Goal: Information Seeking & Learning: Check status

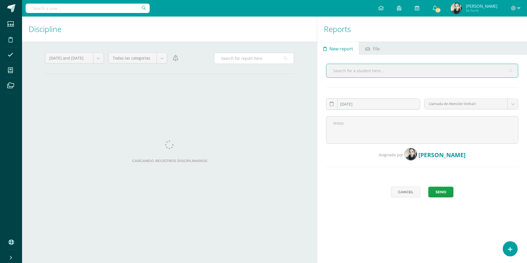
click at [227, 60] on input "text" at bounding box center [254, 58] width 80 height 11
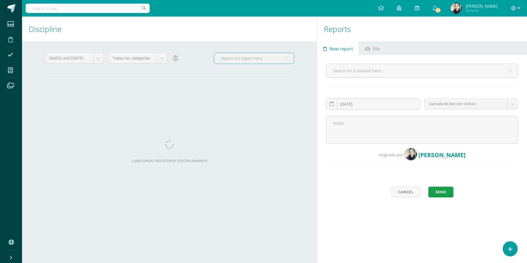
type input "[PERSON_NAME]"
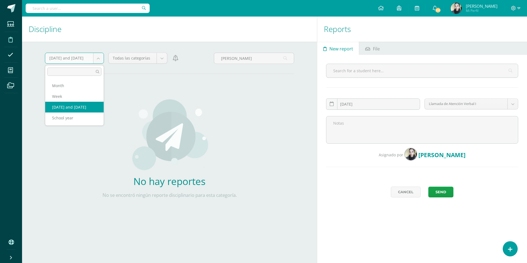
click at [98, 58] on body "Students Discipline Attendance My courses Archivos Soporte Help Reportar un pro…" at bounding box center [263, 131] width 527 height 263
select select "week"
click at [94, 61] on body "Students Discipline Attendance My courses Archivos Soporte Help Reportar un pro…" at bounding box center [263, 131] width 527 height 263
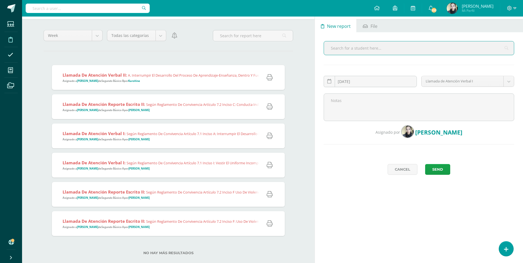
scroll to position [13, 0]
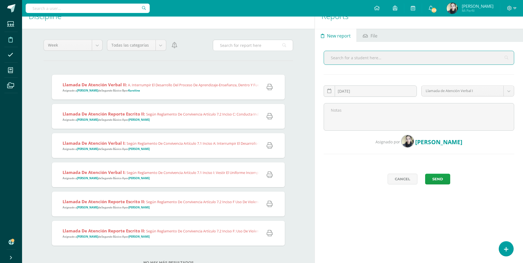
click at [228, 47] on input "text" at bounding box center [253, 45] width 80 height 11
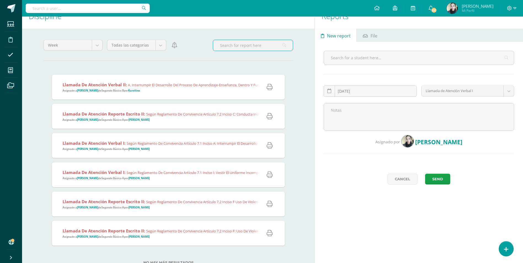
type input "[PERSON_NAME]"
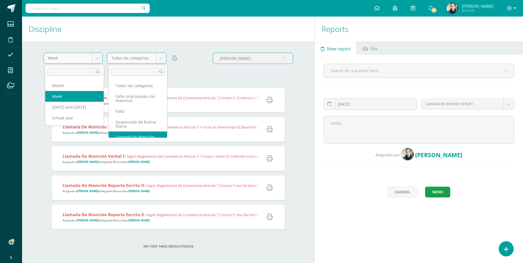
scroll to position [9, 0]
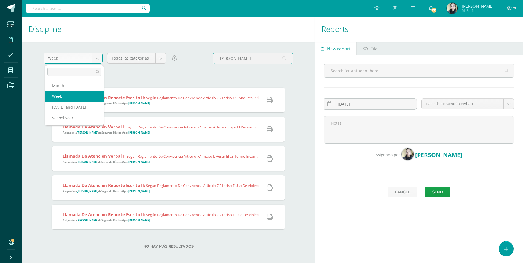
select select "cycle"
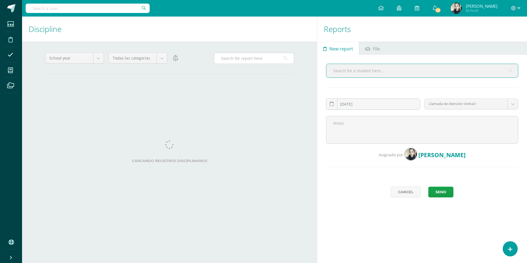
click at [240, 60] on input "text" at bounding box center [254, 58] width 80 height 11
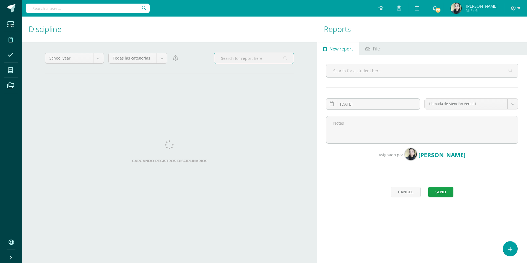
type input "[PERSON_NAME]"
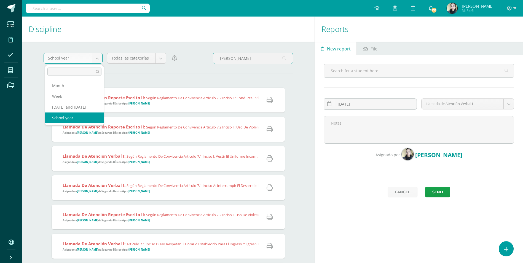
click at [242, 82] on body "Students Discipline Attendance My courses Archivos Soporte Help Reportar un pro…" at bounding box center [261, 131] width 523 height 263
click at [242, 82] on div "Cargando registros disciplinarios Llamada de Atención Reporte Escrito II: Según…" at bounding box center [169, 243] width 250 height 328
click at [292, 162] on div "Cargando registros disciplinarios Llamada de Atención Reporte Escrito II: Según…" at bounding box center [169, 243] width 250 height 328
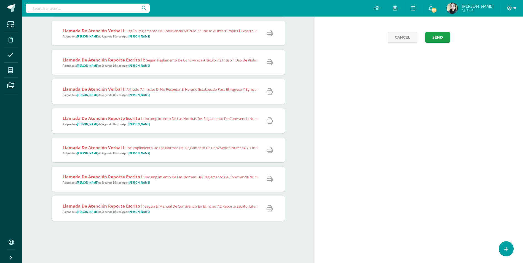
scroll to position [155, 0]
click at [175, 180] on span "Llamada de Atención Reporte Escrito I: Incumplimiento de las normas del reglame…" at bounding box center [295, 178] width 464 height 11
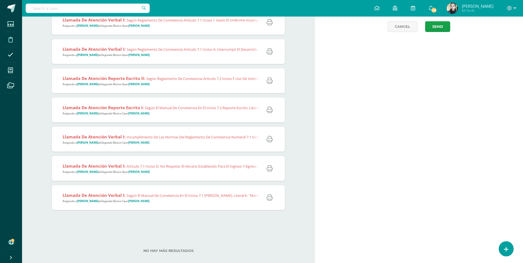
scroll to position [0, 0]
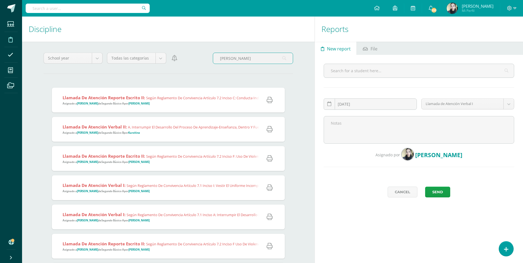
click at [161, 57] on body "Students Discipline Attendance My courses Archivos Soporte Help Reportar un pro…" at bounding box center [261, 131] width 523 height 263
click at [200, 79] on body "Students Discipline Attendance My courses Archivos Soporte Help Reportar un pro…" at bounding box center [261, 131] width 523 height 263
click at [251, 57] on input "[PERSON_NAME]" at bounding box center [253, 58] width 80 height 11
click at [243, 59] on input "[PERSON_NAME]" at bounding box center [253, 58] width 80 height 11
click at [189, 102] on span "Llamada de Atención Reporte Escrito II: Según reglamento de convivencia artícul…" at bounding box center [252, 100] width 378 height 11
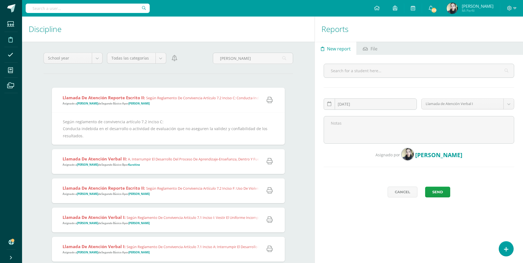
click at [271, 98] on icon at bounding box center [270, 100] width 6 height 6
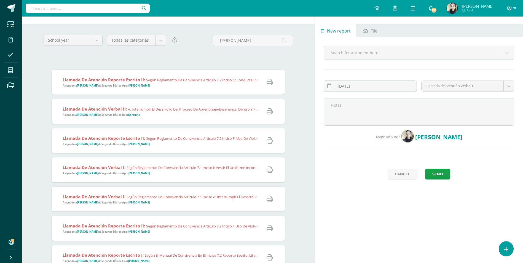
scroll to position [28, 0]
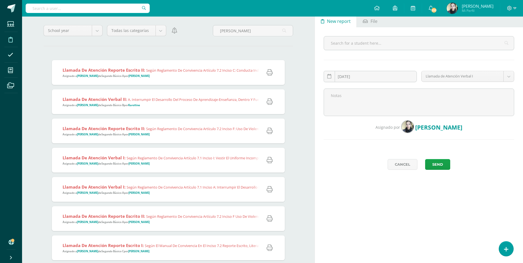
click at [241, 133] on span "Llamada de Atención Reporte Escrito II: Según reglamento de convivencia artícul…" at bounding box center [220, 131] width 314 height 11
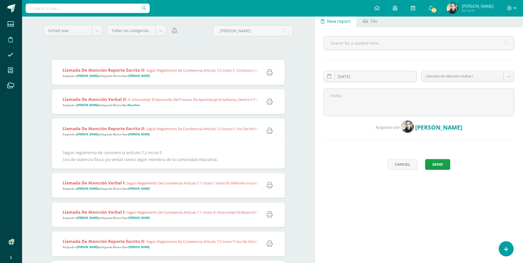
click at [269, 133] on icon at bounding box center [270, 131] width 6 height 6
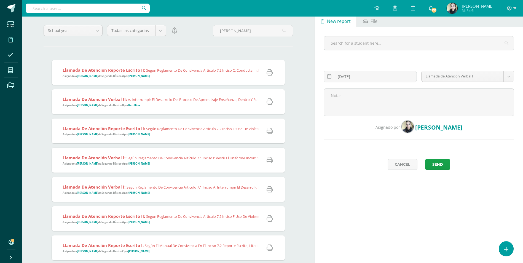
click at [228, 166] on div "Llamada de Atención Verbal I: Según reglamento de convivencia artículo 7.1 inci…" at bounding box center [200, 160] width 296 height 25
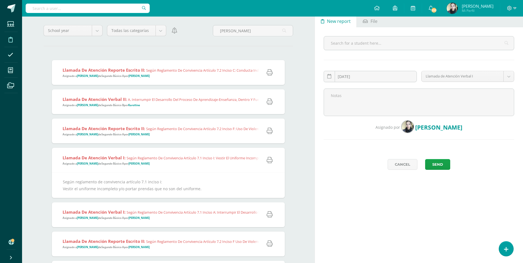
click at [270, 156] on link at bounding box center [269, 160] width 17 height 14
